Goal: Task Accomplishment & Management: Complete application form

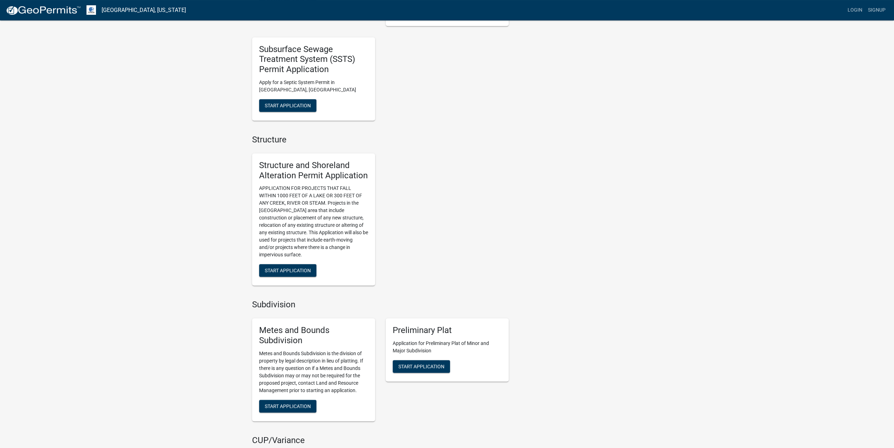
scroll to position [366, 0]
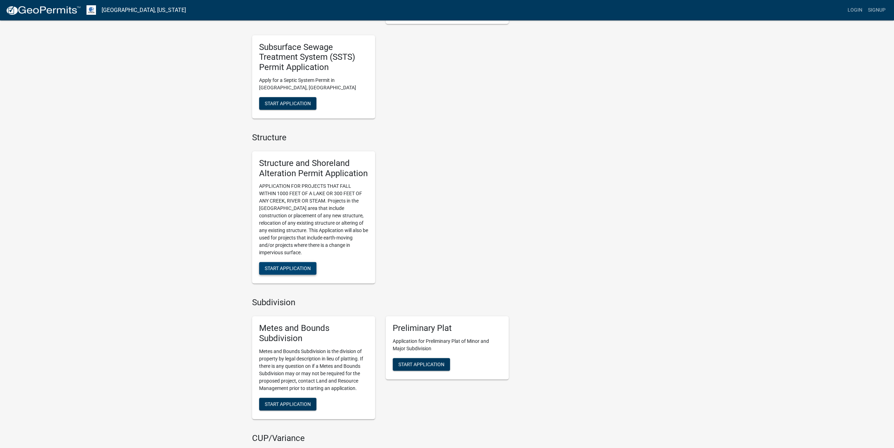
click at [288, 267] on span "Start Application" at bounding box center [288, 269] width 46 height 6
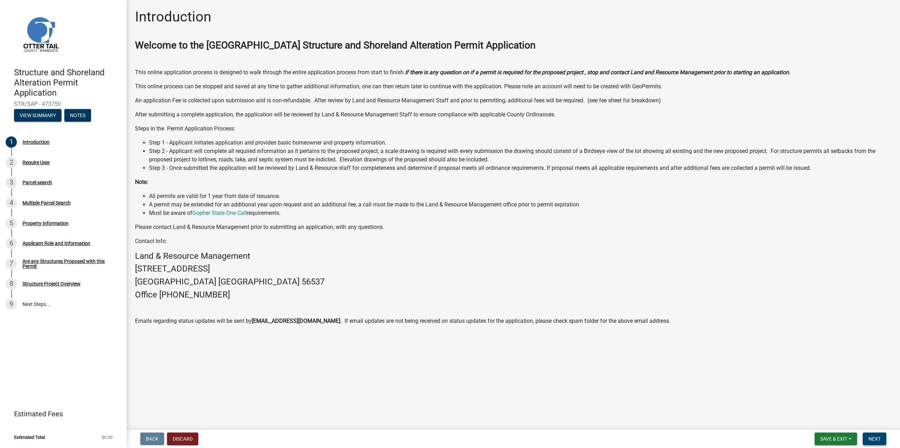
click at [877, 437] on span "Next" at bounding box center [875, 439] width 12 height 6
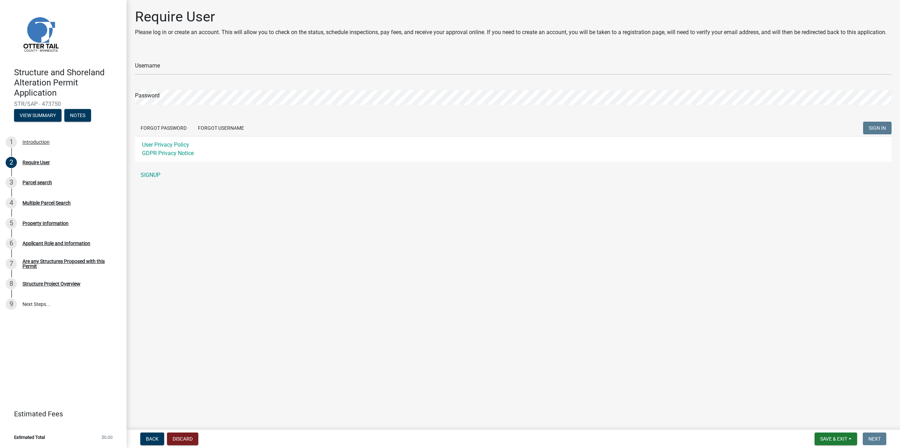
click at [251, 255] on main "Require User Please log in or create an account. This will allow you to check o…" at bounding box center [514, 213] width 774 height 427
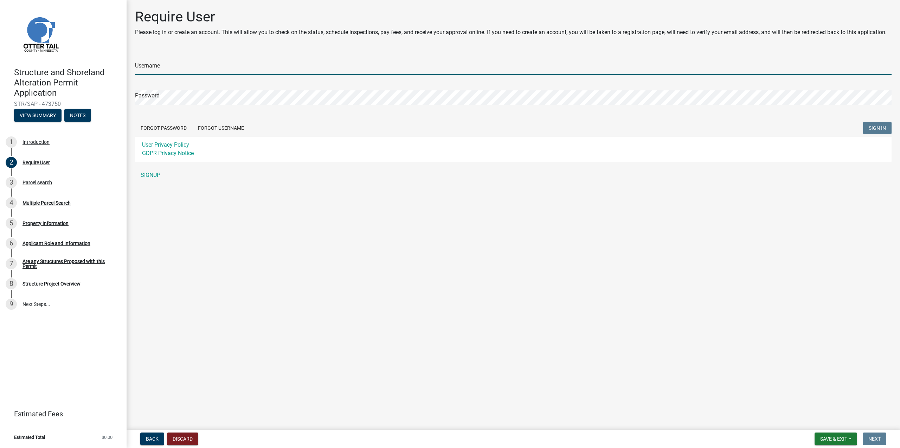
click at [167, 65] on input "Username" at bounding box center [513, 67] width 757 height 14
type input "Seibenick"
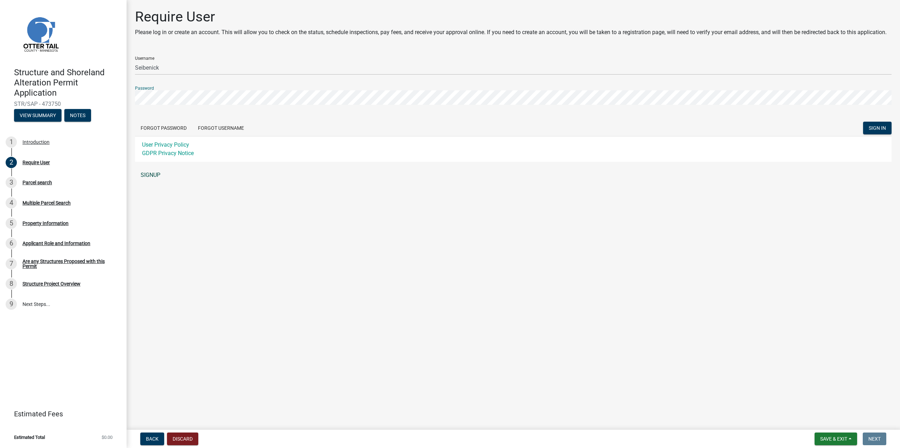
click at [149, 176] on link "SIGNUP" at bounding box center [513, 175] width 757 height 14
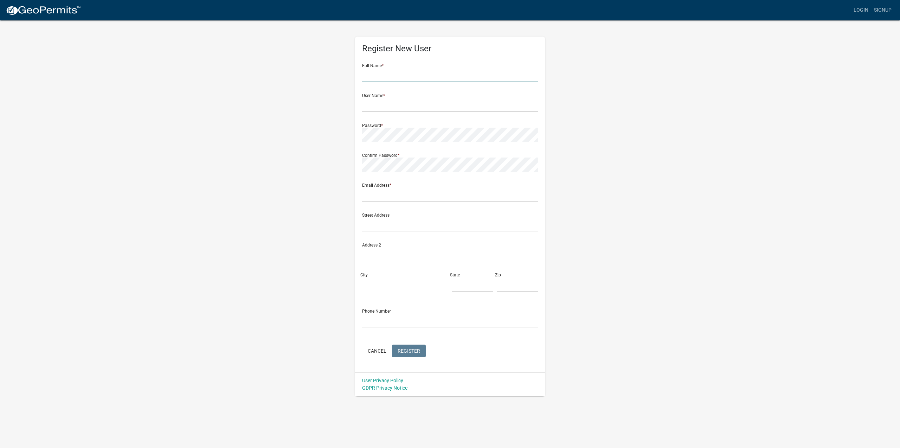
click at [381, 72] on input "text" at bounding box center [450, 75] width 176 height 14
type input "[PERSON_NAME]"
type input "Seibenick"
type input "[EMAIL_ADDRESS][DOMAIN_NAME]"
type input "8"
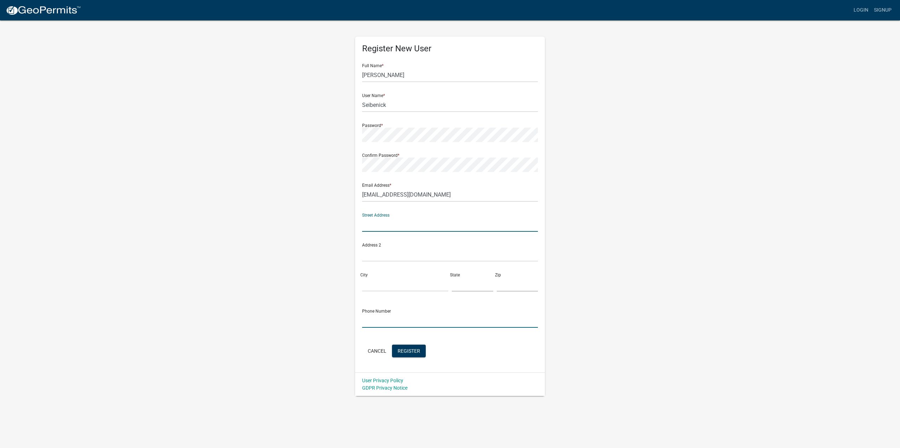
click at [396, 318] on input "text" at bounding box center [450, 320] width 176 height 14
type input "4065992883"
click at [403, 354] on button "Register" at bounding box center [409, 351] width 34 height 13
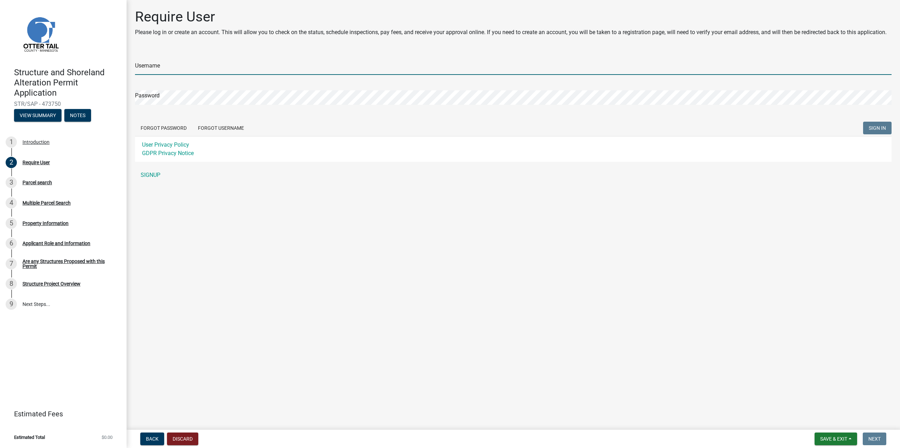
click at [177, 68] on input "Username" at bounding box center [513, 67] width 757 height 14
type input "Seibenick"
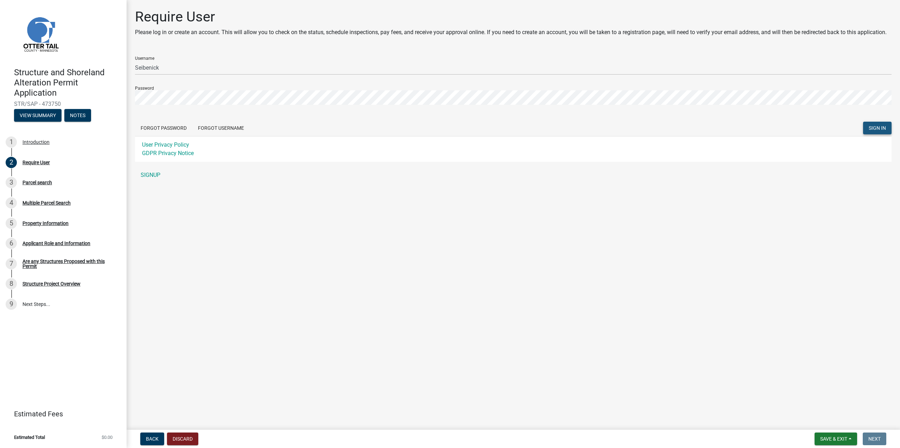
click at [874, 126] on span "SIGN IN" at bounding box center [877, 128] width 17 height 6
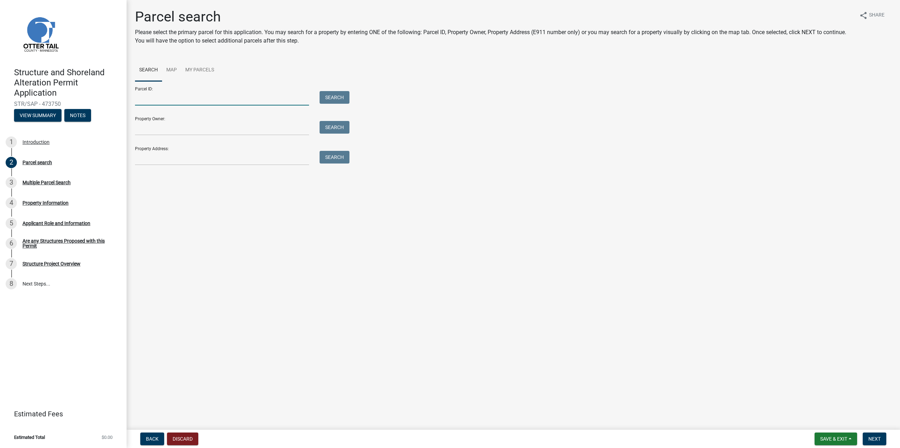
click at [172, 94] on input "Parcel ID:" at bounding box center [222, 98] width 174 height 14
paste input "20000170097032"
type input "20000170097032"
click at [329, 99] on button "Search" at bounding box center [335, 97] width 30 height 13
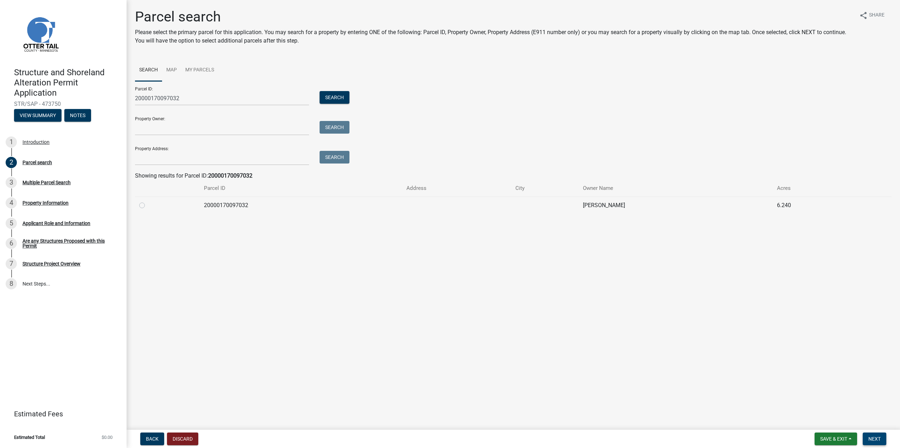
click at [880, 437] on span "Next" at bounding box center [875, 439] width 12 height 6
click at [148, 215] on label at bounding box center [148, 215] width 0 height 0
click at [148, 218] on input "radio" at bounding box center [150, 217] width 5 height 5
radio input "true"
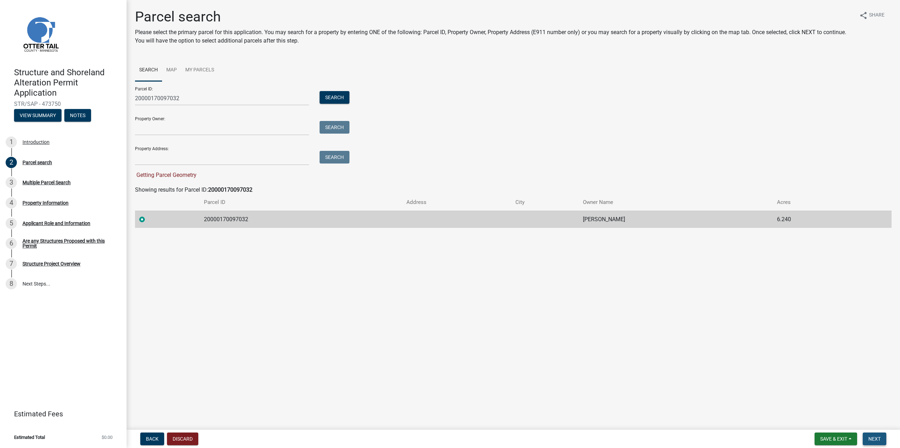
click at [873, 437] on span "Next" at bounding box center [875, 439] width 12 height 6
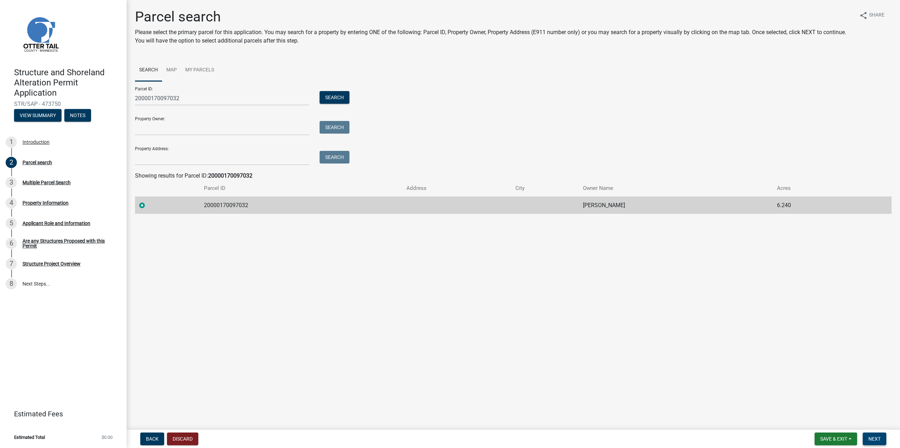
click at [871, 435] on button "Next" at bounding box center [875, 439] width 24 height 13
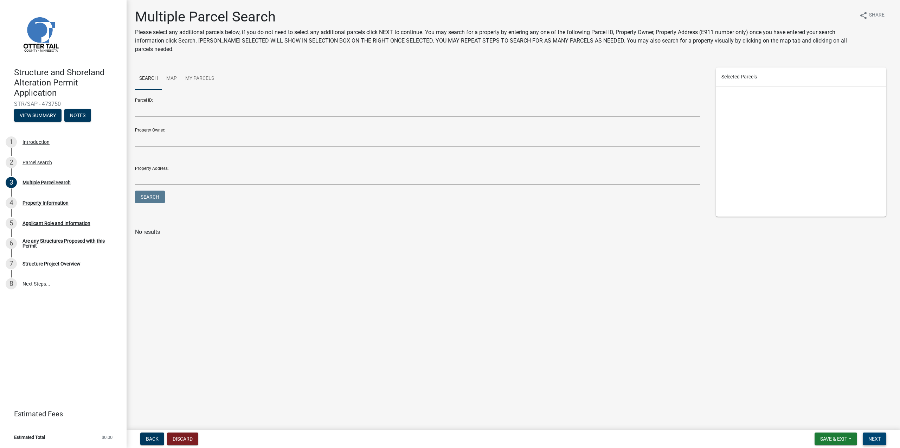
click at [871, 435] on button "Next" at bounding box center [875, 439] width 24 height 13
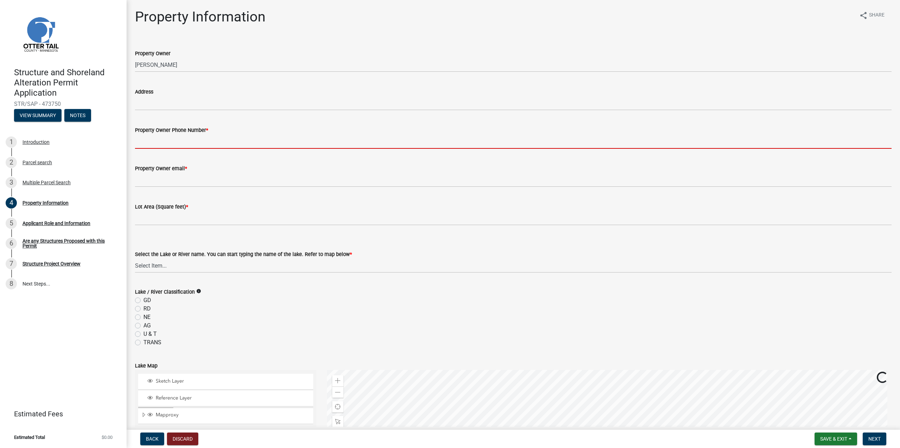
click at [204, 143] on input "Property Owner Phone Number *" at bounding box center [513, 141] width 757 height 14
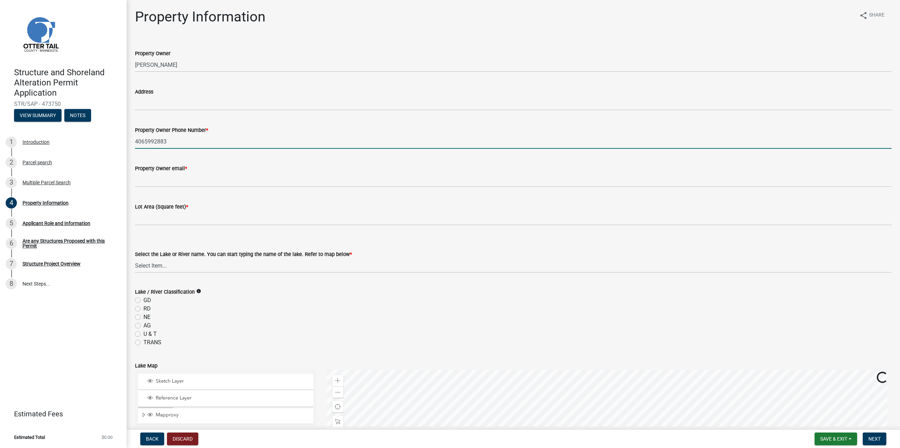
type input "4065992883"
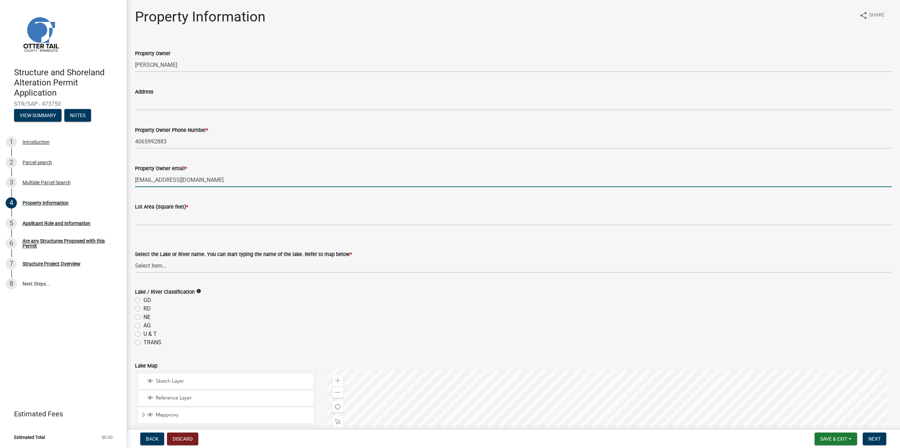
type input "[EMAIL_ADDRESS][DOMAIN_NAME]"
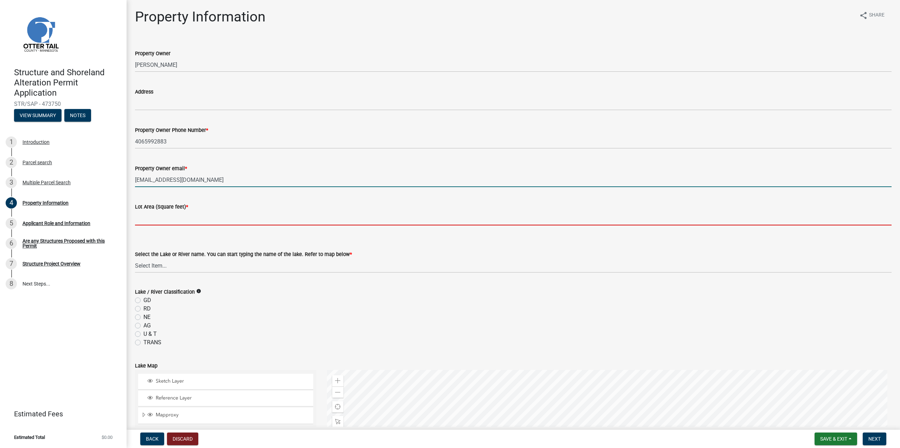
click at [173, 220] on input "text" at bounding box center [513, 218] width 757 height 14
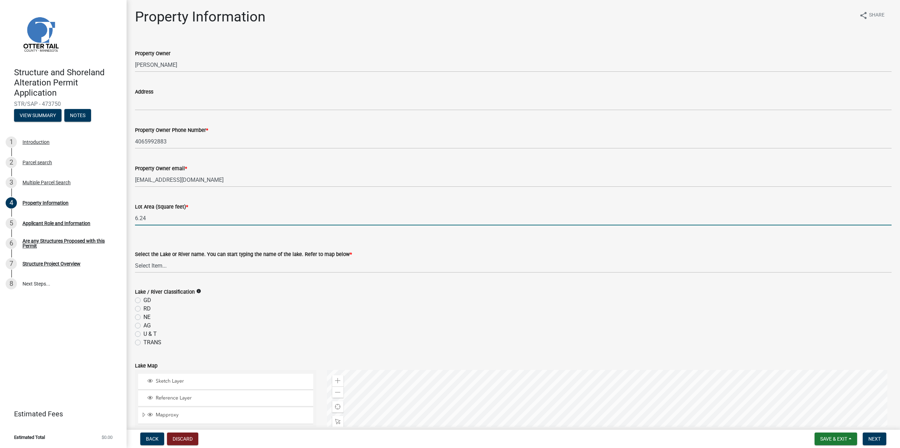
drag, startPoint x: 160, startPoint y: 220, endPoint x: 134, endPoint y: 216, distance: 26.3
click at [135, 216] on input "6.24" at bounding box center [513, 218] width 757 height 14
paste input "271814."
type input "271814.4"
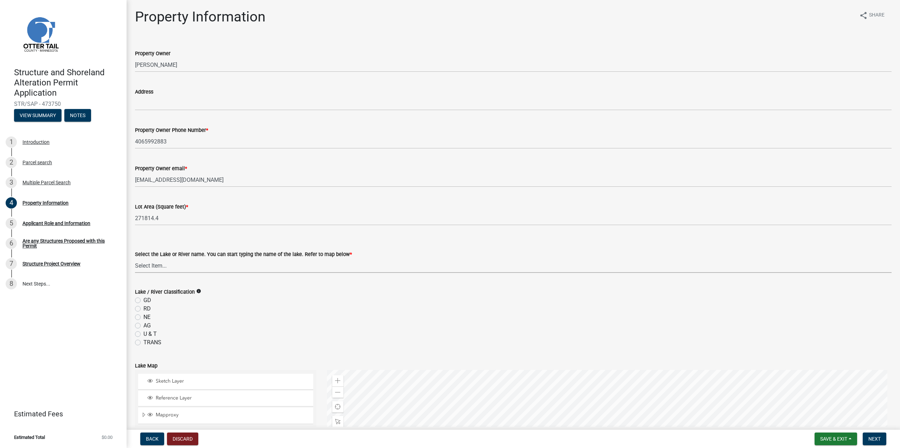
click at [195, 267] on select "Select Item... None [PERSON_NAME] 56-031 [PERSON_NAME] 56-118 [PERSON_NAME] 56-…" at bounding box center [513, 265] width 757 height 14
click option "Big [PERSON_NAME] 56-386" at bounding box center [0, 0] width 0 height 0
select select "d4245f1a-cc75-47f8-9ec9-c6b67e61b1cb"
click at [287, 285] on form "Lake / River Classification info GD RD NE AG U & T TRANS" at bounding box center [513, 313] width 757 height 68
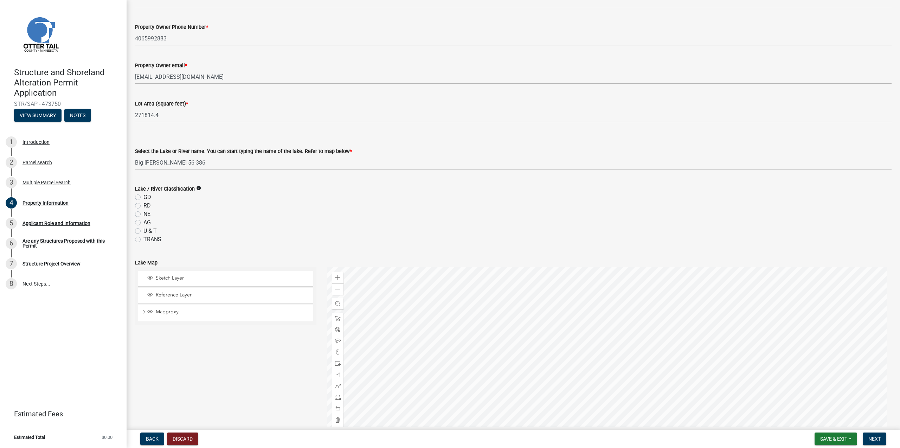
scroll to position [136, 0]
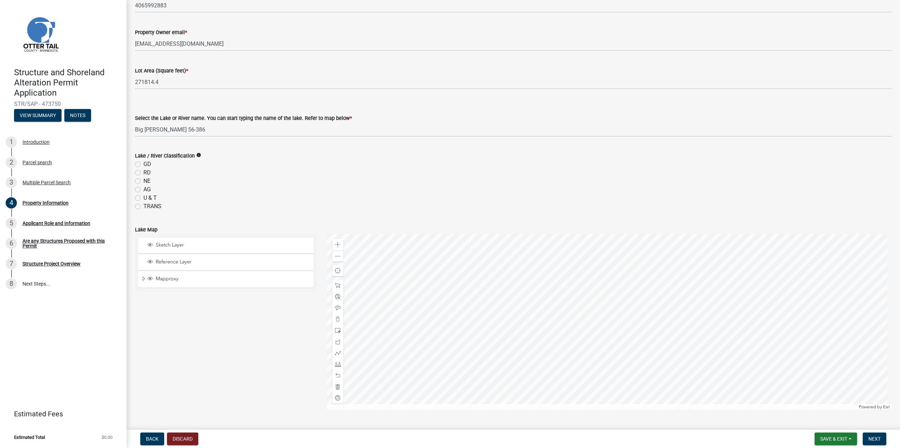
click at [201, 154] on icon "info" at bounding box center [198, 155] width 5 height 5
click at [143, 162] on label "GD" at bounding box center [147, 164] width 8 height 8
click at [143, 162] on input "GD" at bounding box center [145, 162] width 5 height 5
radio input "true"
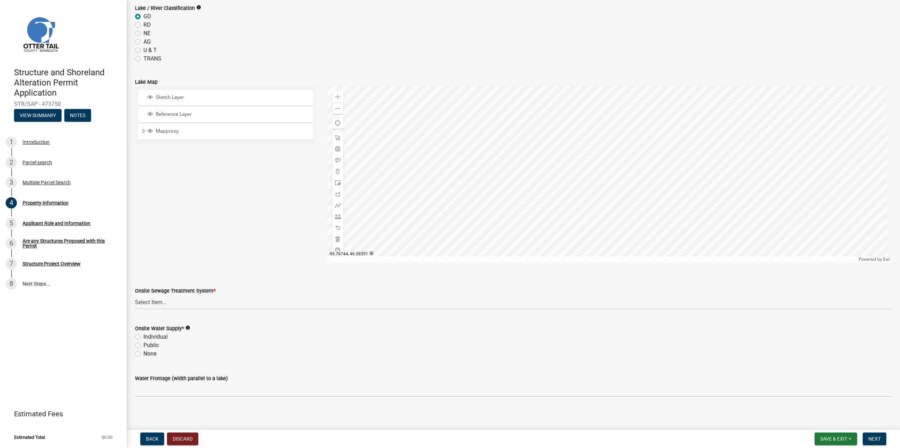
scroll to position [287, 0]
click at [135, 292] on select "Select Item... L&R Certificate of Compliance within 5yrs Compliance Inspection …" at bounding box center [513, 299] width 757 height 14
click option "New Proposed System" at bounding box center [0, 0] width 0 height 0
select select "91995f90-6606-463b-bec3-c5862f147548"
click at [156, 332] on label "Individual" at bounding box center [155, 334] width 24 height 8
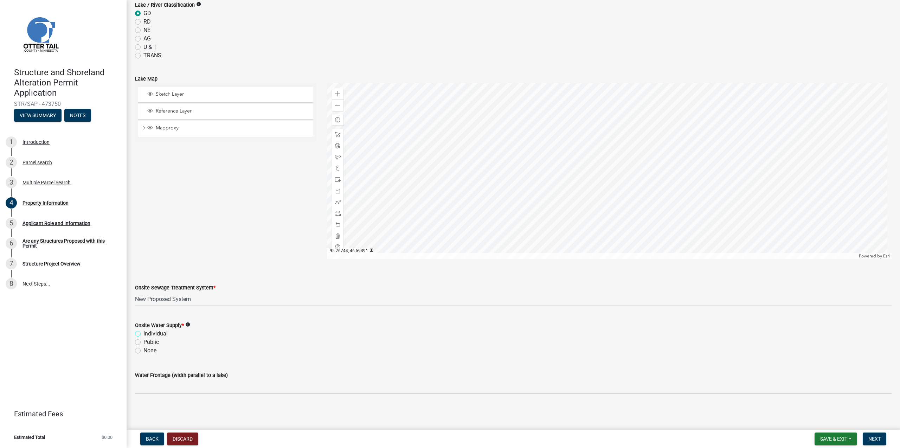
click at [148, 332] on input "Individual" at bounding box center [145, 332] width 5 height 5
radio input "true"
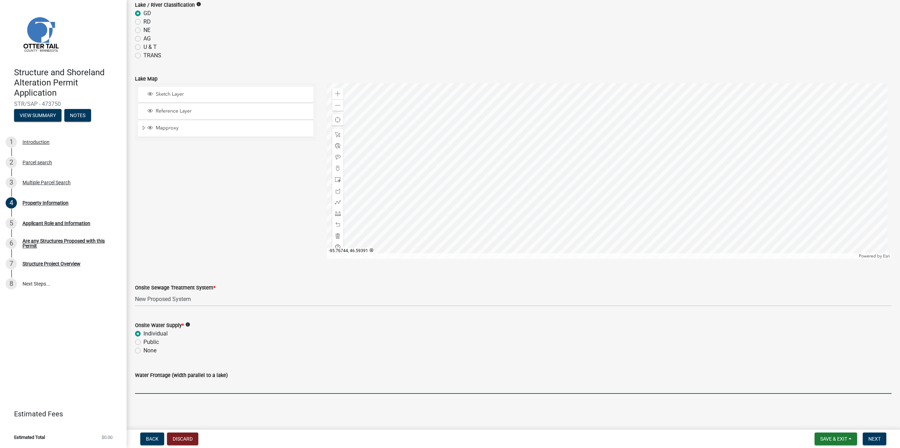
click at [197, 391] on input "Water Frontage (width parallel to a lake)" at bounding box center [513, 386] width 757 height 14
click at [196, 387] on input "Water Frontage (width parallel to a lake)" at bounding box center [513, 386] width 757 height 14
type input "0"
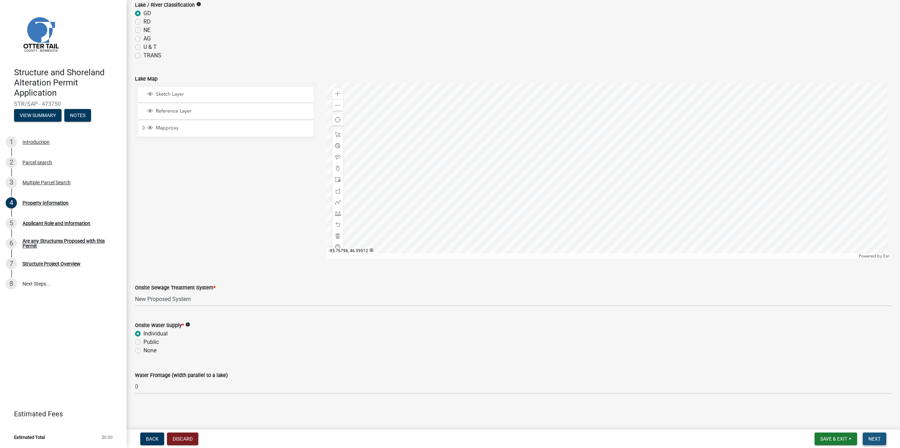
click at [874, 437] on span "Next" at bounding box center [875, 439] width 12 height 6
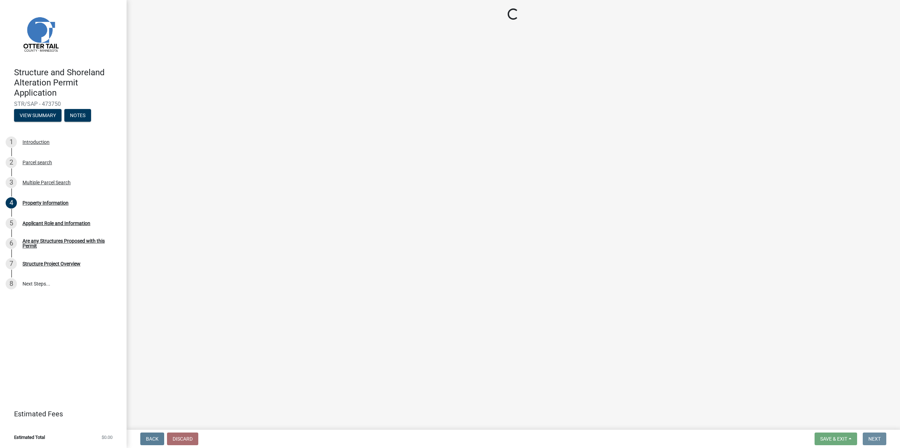
scroll to position [0, 0]
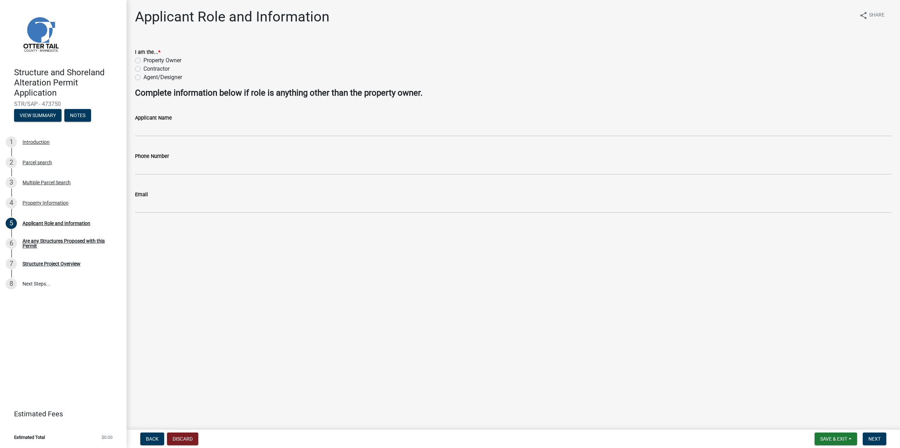
click at [146, 58] on label "Property Owner" at bounding box center [162, 60] width 38 height 8
click at [146, 58] on input "Property Owner" at bounding box center [145, 58] width 5 height 5
radio input "true"
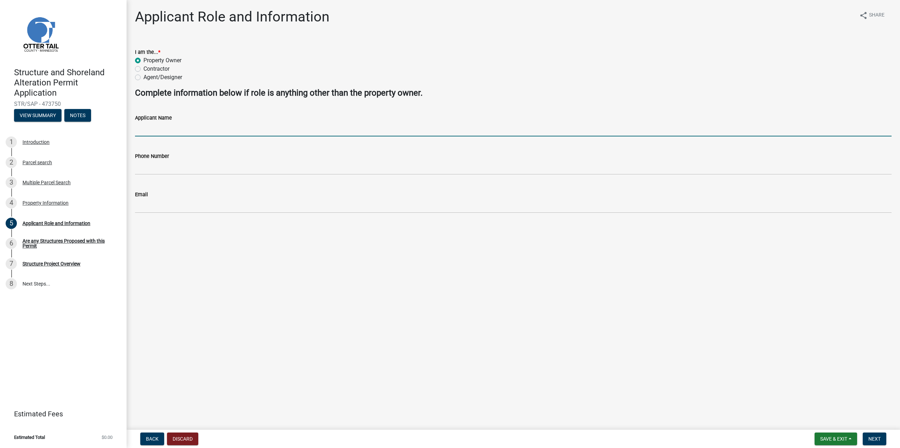
click at [168, 130] on input "Applicant Name" at bounding box center [513, 129] width 757 height 14
type input "[PERSON_NAME]"
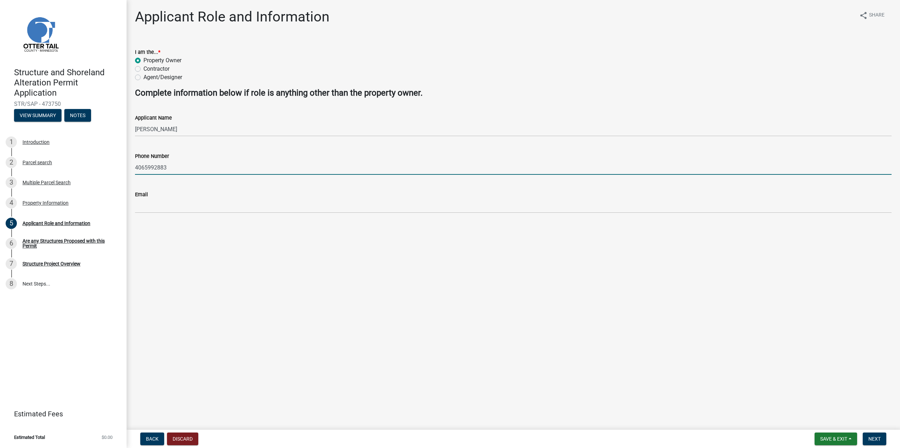
type input "4065992883"
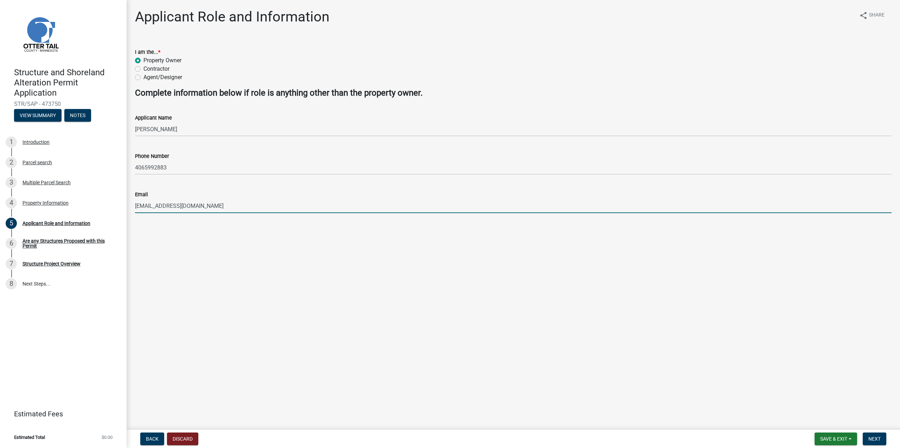
type input "[EMAIL_ADDRESS][DOMAIN_NAME]"
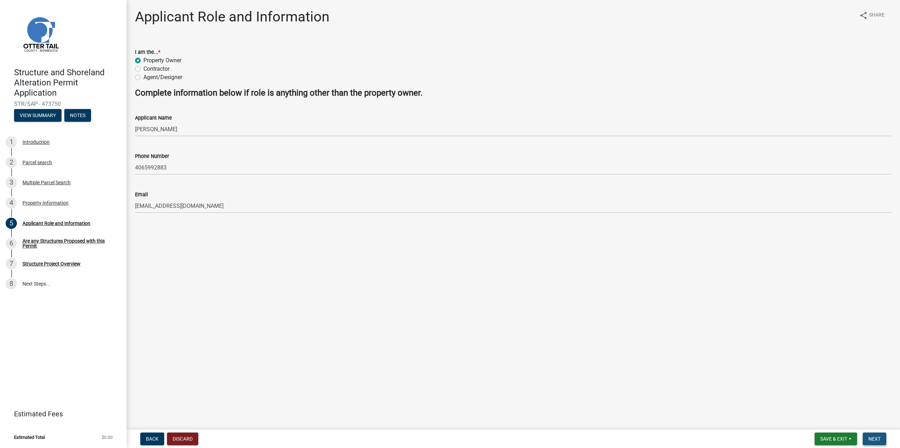
click at [870, 440] on span "Next" at bounding box center [875, 439] width 12 height 6
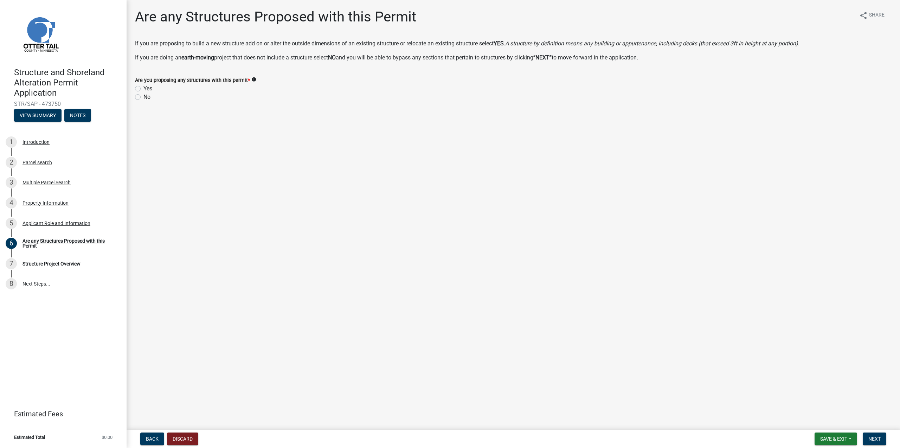
click at [143, 89] on label "Yes" at bounding box center [147, 88] width 9 height 8
click at [143, 89] on input "Yes" at bounding box center [145, 86] width 5 height 5
radio input "true"
click at [880, 437] on span "Next" at bounding box center [875, 439] width 12 height 6
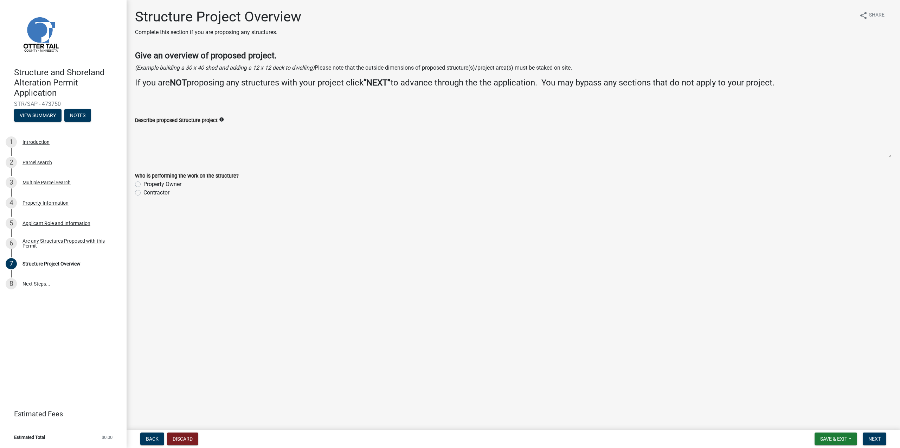
click at [143, 195] on label "Contractor" at bounding box center [156, 193] width 26 height 8
click at [143, 193] on input "Contractor" at bounding box center [145, 191] width 5 height 5
radio input "true"
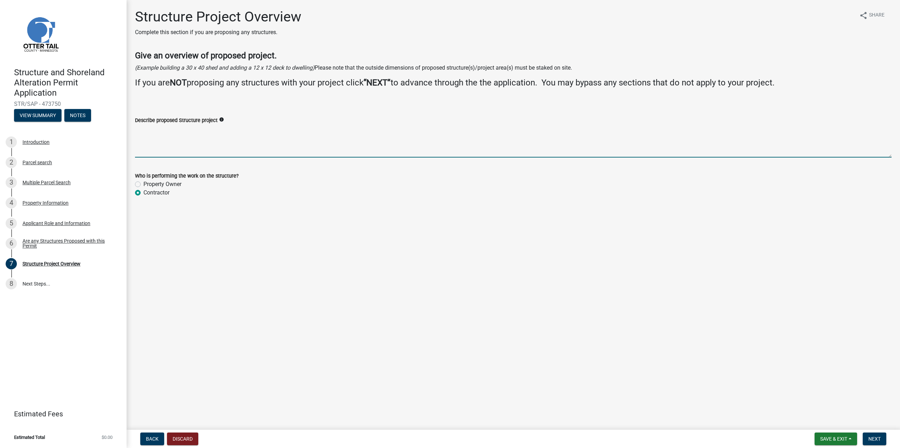
click at [173, 149] on textarea "Describe proposed Structure project" at bounding box center [513, 140] width 757 height 33
click at [154, 135] on textarea "Home for our family. Main building" at bounding box center [513, 140] width 757 height 33
type textarea "Home for our family. 3 BR/3BA with Garage"
click at [872, 436] on span "Next" at bounding box center [875, 439] width 12 height 6
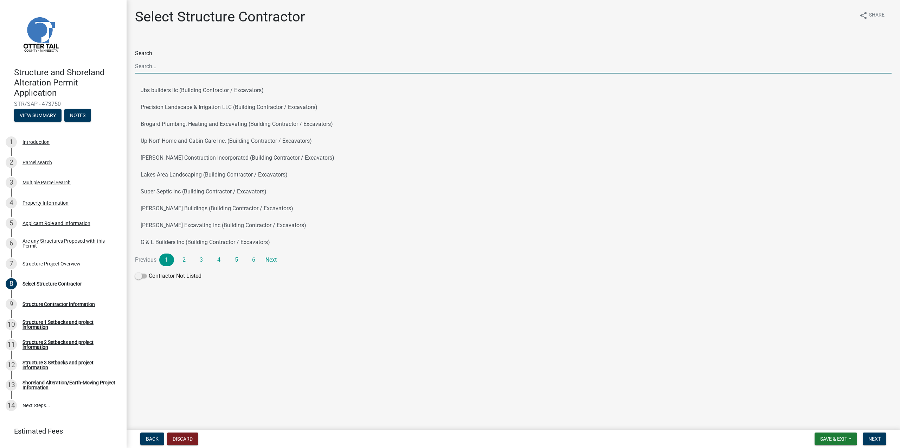
click at [178, 65] on input "Search" at bounding box center [513, 66] width 757 height 14
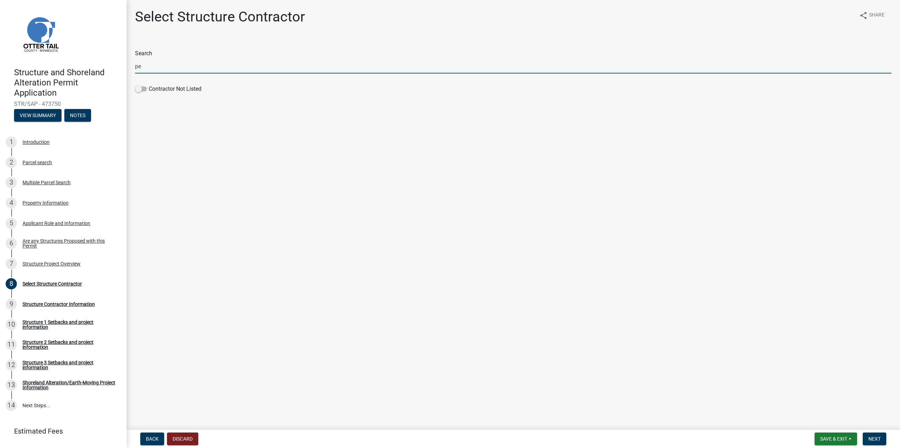
type input "p"
type input "a"
type input "Pettow"
click at [141, 88] on span at bounding box center [141, 89] width 12 height 5
click at [149, 85] on input "Contractor Not Listed" at bounding box center [149, 85] width 0 height 0
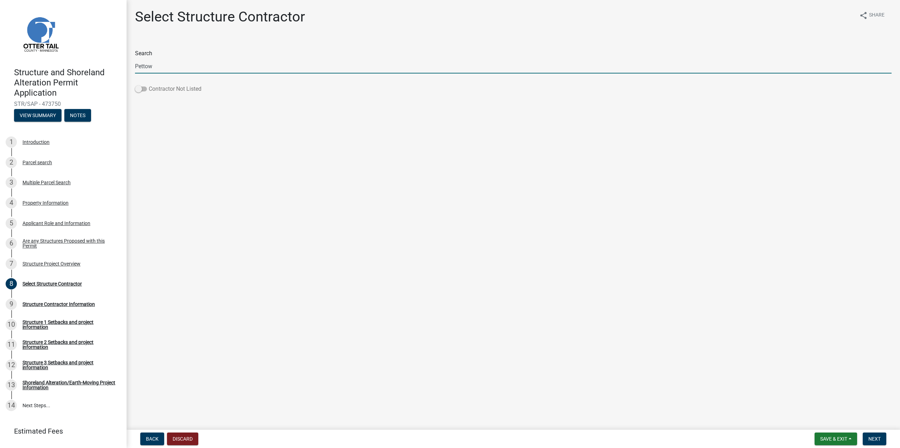
checkbox input "true"
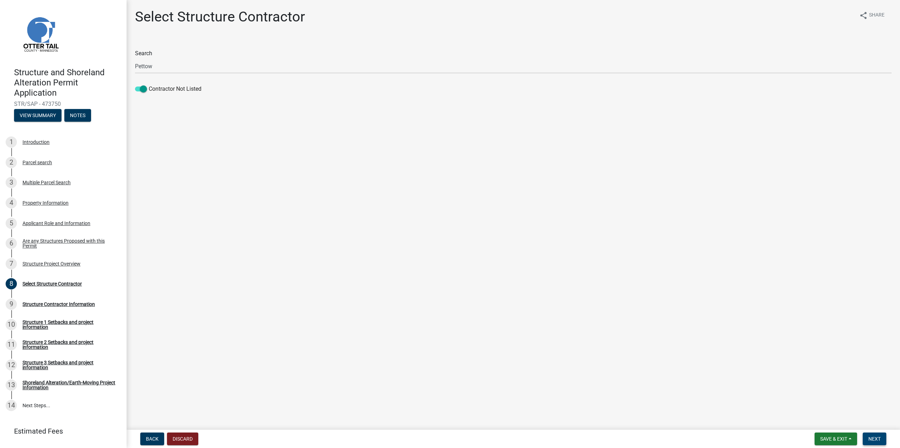
click at [879, 436] on span "Next" at bounding box center [875, 439] width 12 height 6
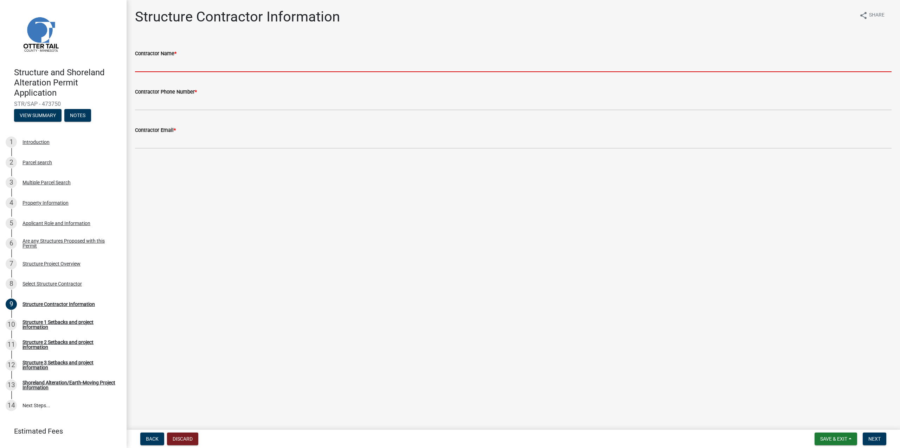
click at [161, 66] on input "Contractor Name *" at bounding box center [513, 65] width 757 height 14
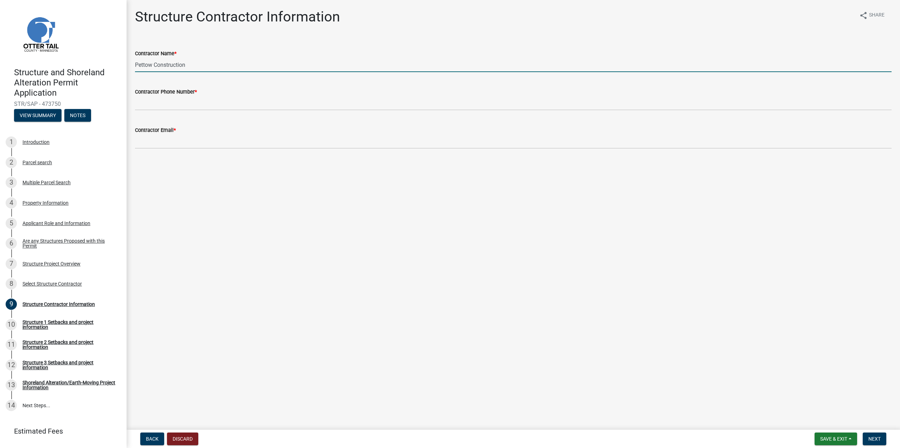
type input "Pettow Construction"
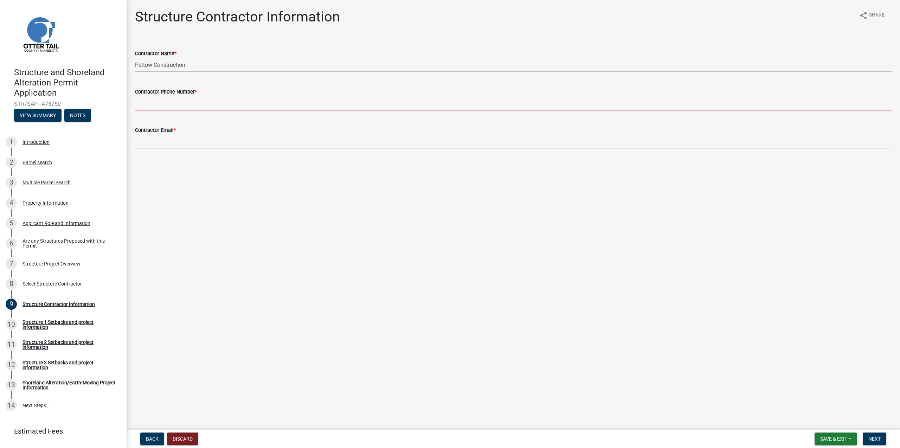
click at [187, 104] on input "Contractor Phone Number *" at bounding box center [513, 103] width 757 height 14
paste input "[PHONE_NUMBER]"
type input "[PHONE_NUMBER]"
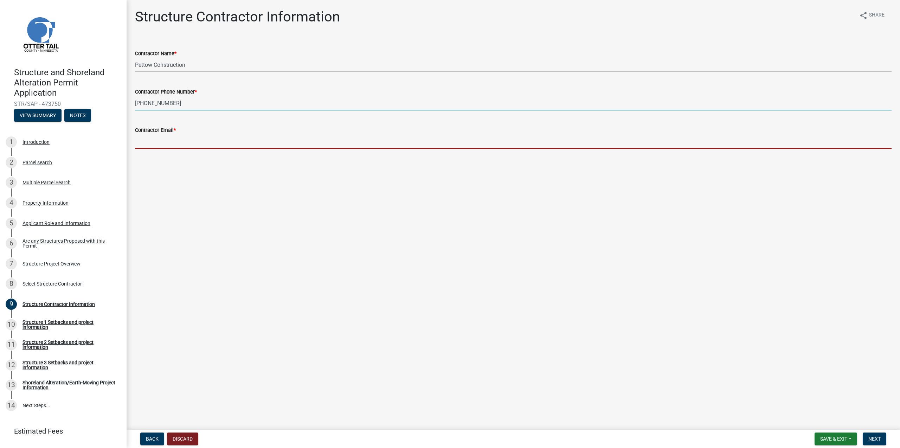
click at [292, 143] on input "Contractor Email *" at bounding box center [513, 141] width 757 height 14
paste input "[EMAIL_ADDRESS][DOMAIN_NAME]"
type input "[EMAIL_ADDRESS][DOMAIN_NAME]"
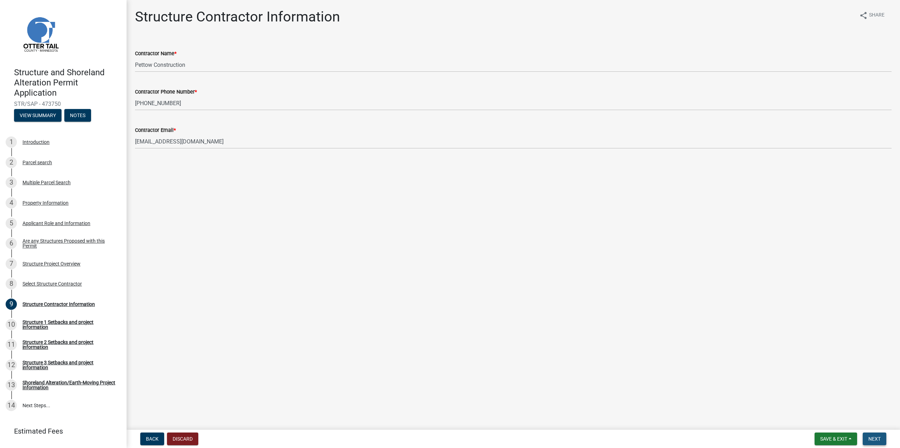
click at [867, 436] on button "Next" at bounding box center [875, 439] width 24 height 13
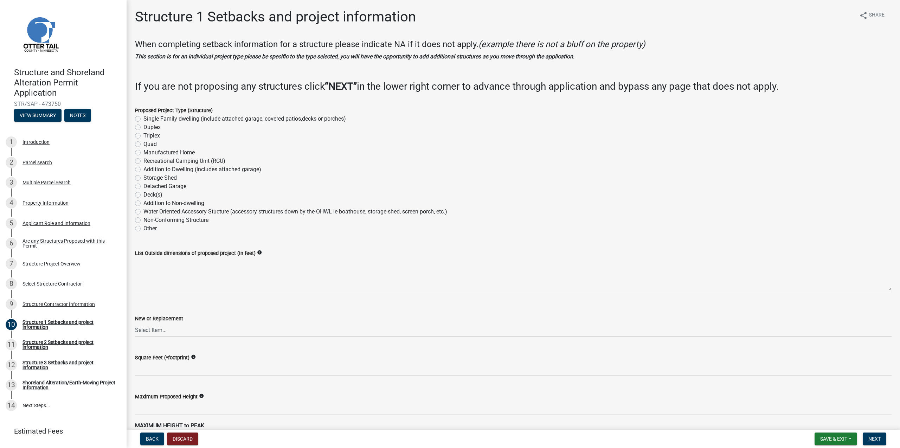
click at [146, 121] on label "Single Family dwelling (include attached garage, covered patios,decks or porche…" at bounding box center [244, 119] width 203 height 8
click at [146, 119] on input "Single Family dwelling (include attached garage, covered patios,decks or porche…" at bounding box center [145, 117] width 5 height 5
radio input "true"
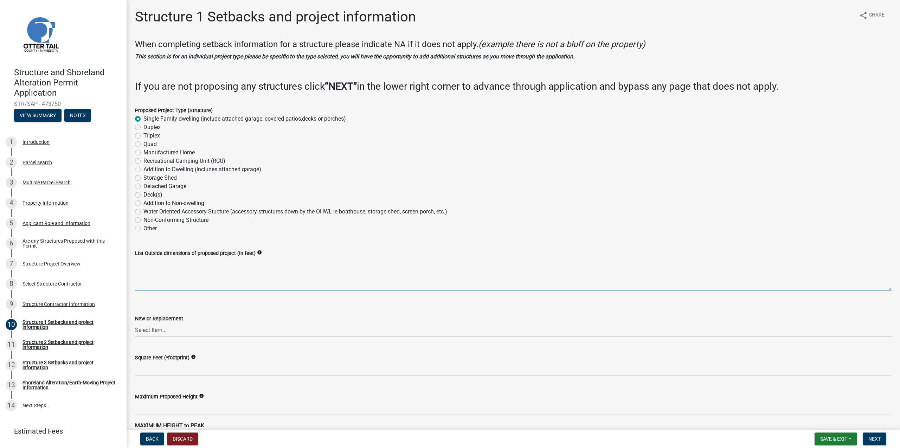
click at [187, 272] on textarea "List Outside dimensions of proposed project (in feet)" at bounding box center [513, 273] width 757 height 33
click at [262, 253] on icon "info" at bounding box center [259, 252] width 5 height 5
click at [234, 277] on textarea "List Outside dimensions of proposed project (in feet)" at bounding box center [513, 273] width 757 height 33
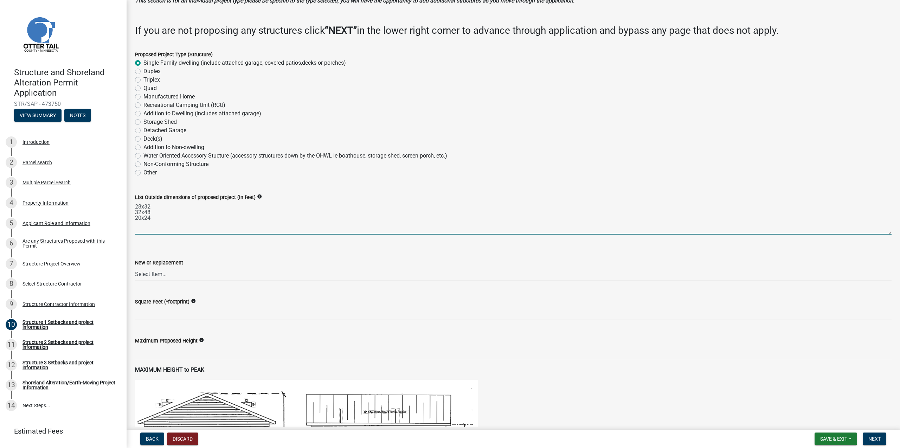
scroll to position [68, 0]
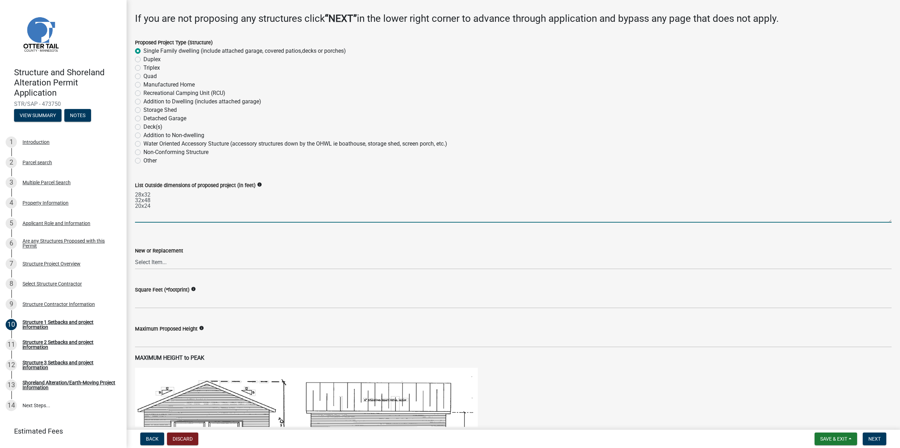
type textarea "28x32 32x48 20x24"
click at [158, 261] on select "Select Item... New Replacement" at bounding box center [513, 262] width 757 height 14
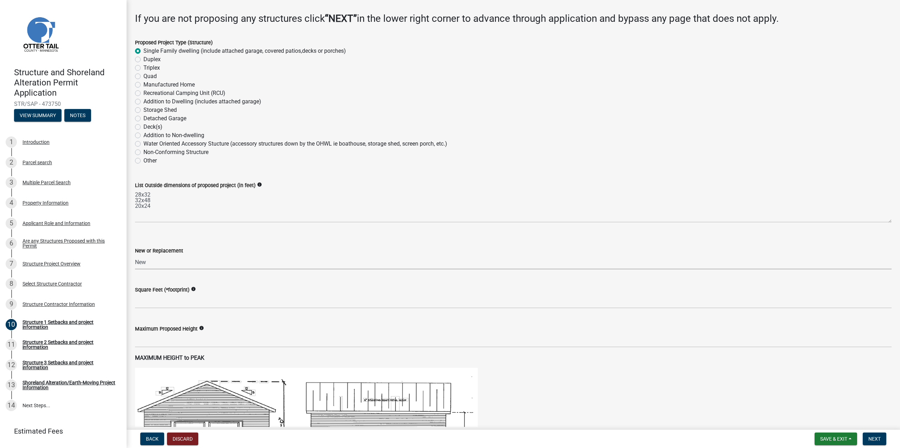
click option "New" at bounding box center [0, 0] width 0 height 0
select select "c185e313-3403-4239-bd61-bb563c58a77a"
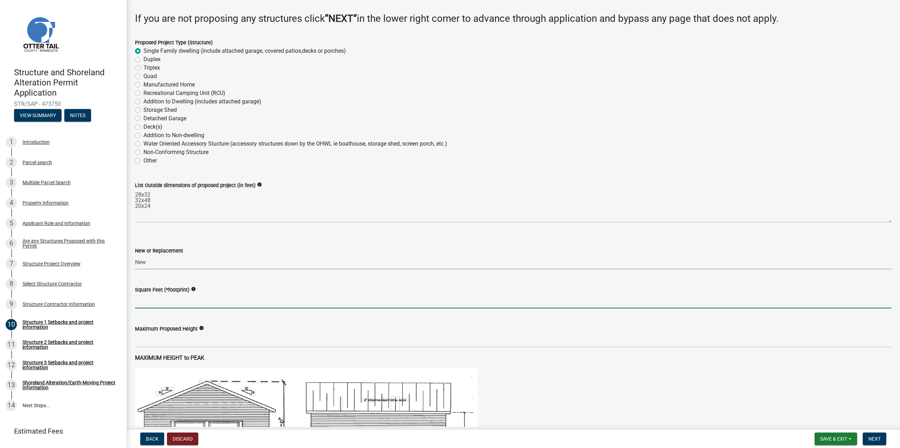
click at [164, 301] on input "text" at bounding box center [513, 301] width 757 height 14
type input "3112"
click at [158, 341] on input "text" at bounding box center [513, 340] width 757 height 14
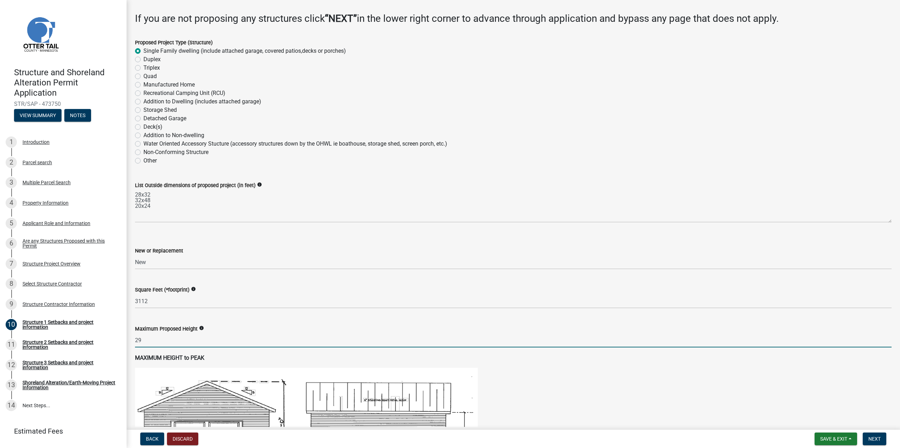
click at [204, 329] on icon "info" at bounding box center [201, 328] width 5 height 5
click at [192, 339] on input "29" at bounding box center [513, 340] width 757 height 14
click at [142, 340] on input "29'101/4"" at bounding box center [513, 340] width 757 height 14
click at [149, 342] on input "29' 101/4"" at bounding box center [513, 340] width 757 height 14
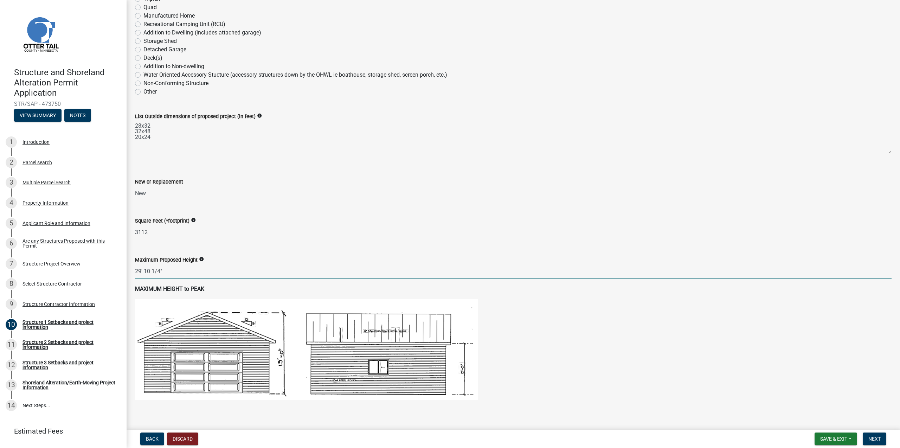
scroll to position [340, 0]
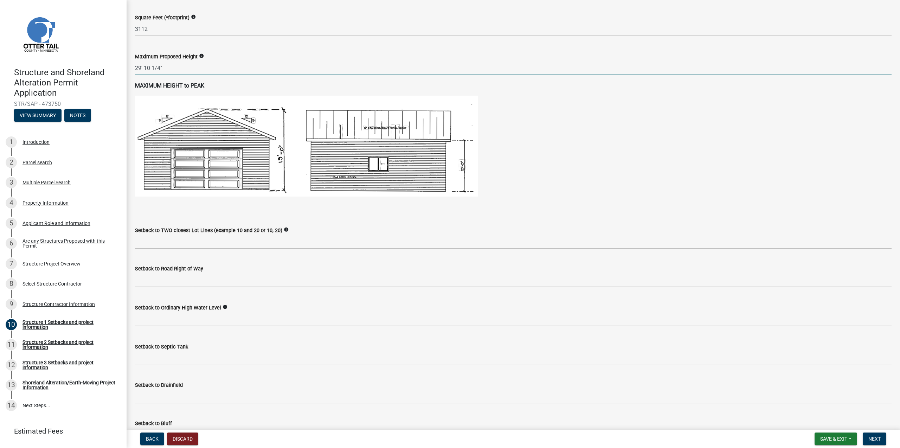
type input "291014"
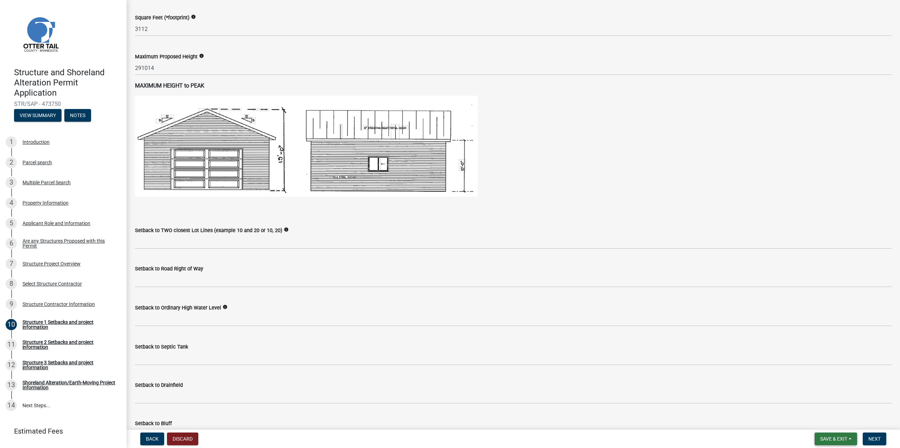
click at [851, 438] on button "Save & Exit" at bounding box center [836, 439] width 43 height 13
click at [814, 403] on button "Save" at bounding box center [829, 403] width 56 height 17
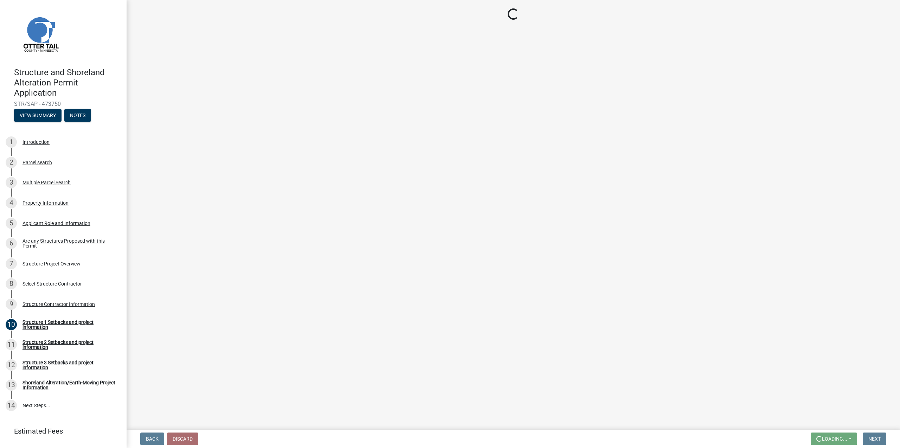
scroll to position [0, 0]
select select "c185e313-3403-4239-bd61-bb563c58a77a"
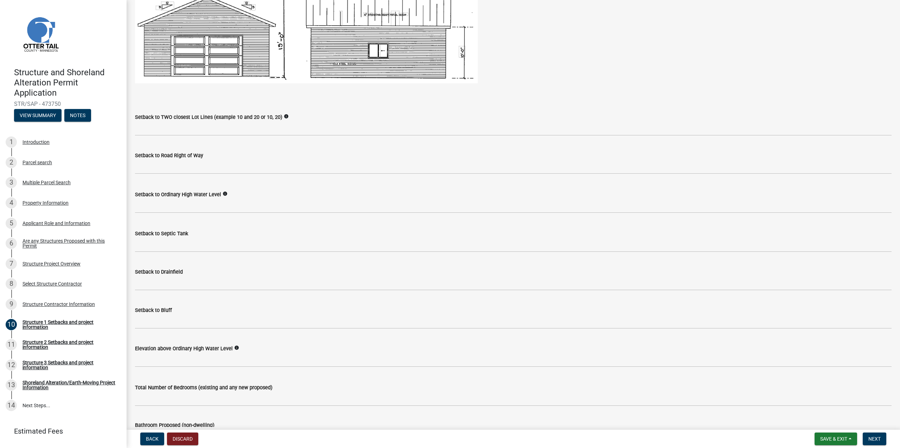
scroll to position [408, 0]
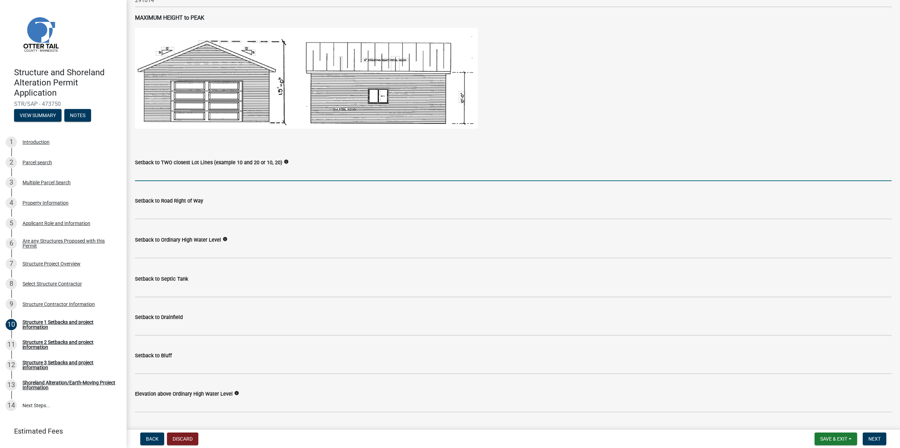
click at [184, 173] on input "Setback to TWO closest Lot Lines (example 10 and 20 or 10, 20)" at bounding box center [513, 174] width 757 height 14
type input "100 from South (Road), 40 from East"
